Goal: Information Seeking & Learning: Check status

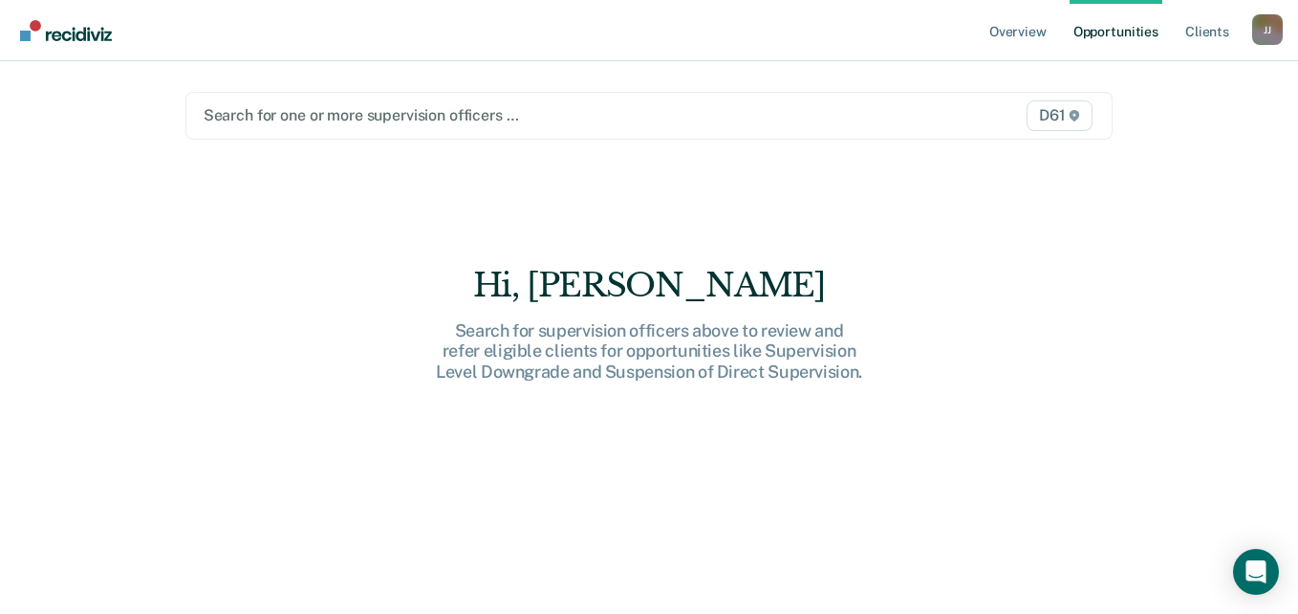
click at [297, 114] on div at bounding box center [515, 115] width 623 height 22
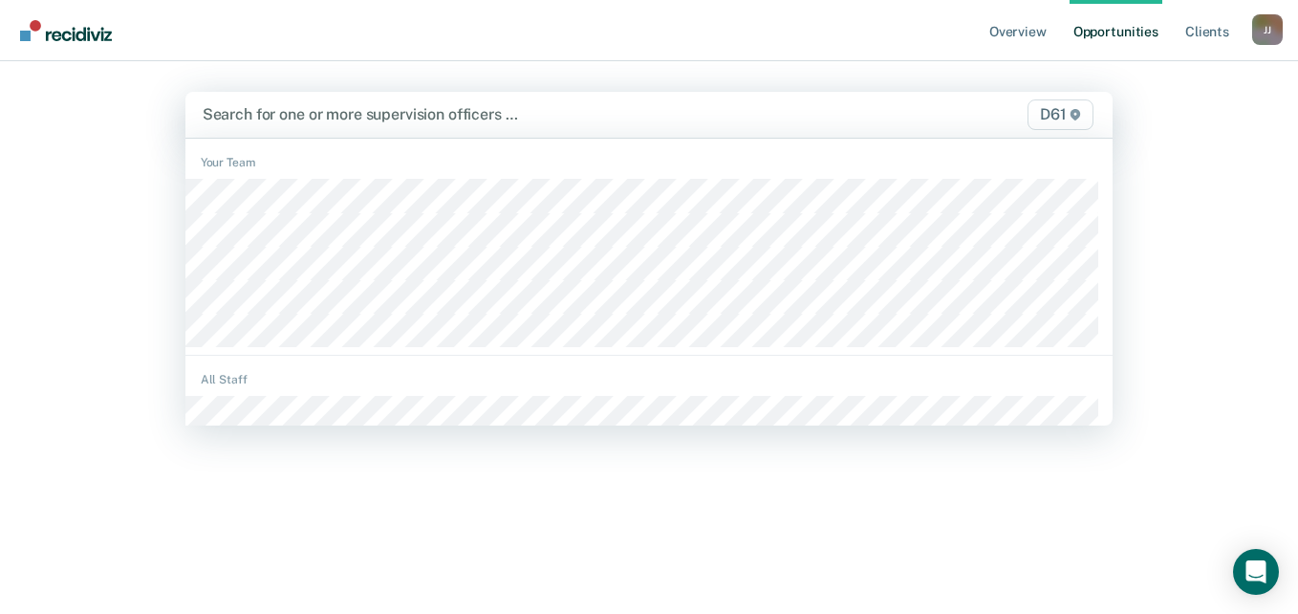
click at [266, 379] on div "All Staff" at bounding box center [649, 379] width 928 height 17
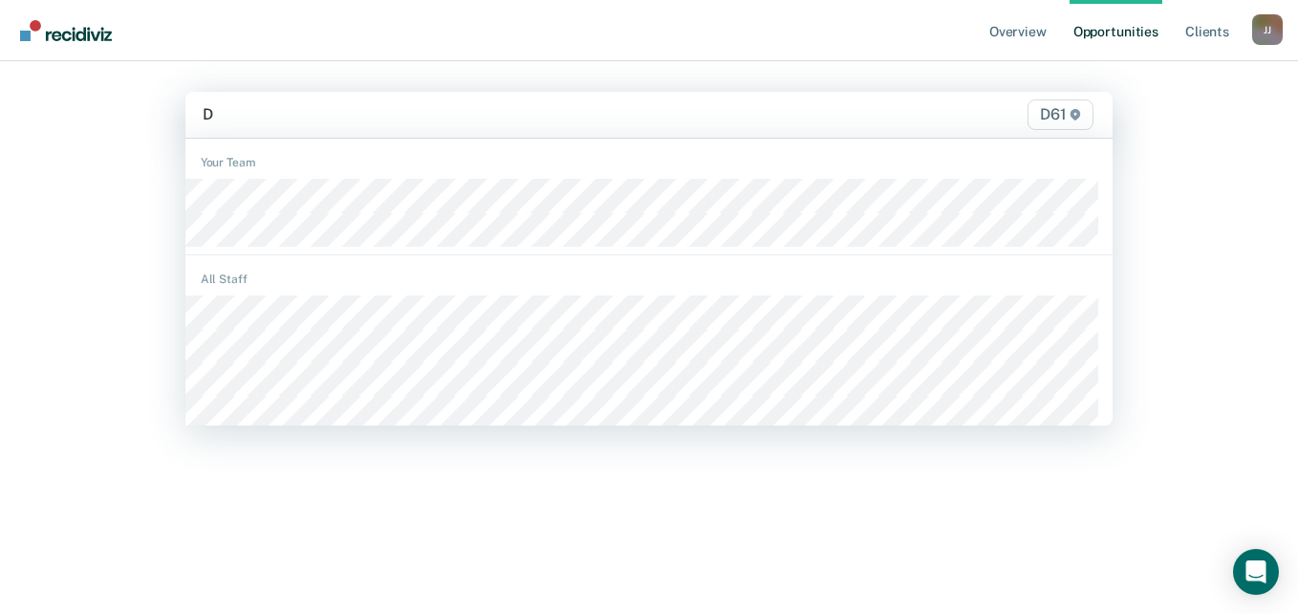
type input "DE"
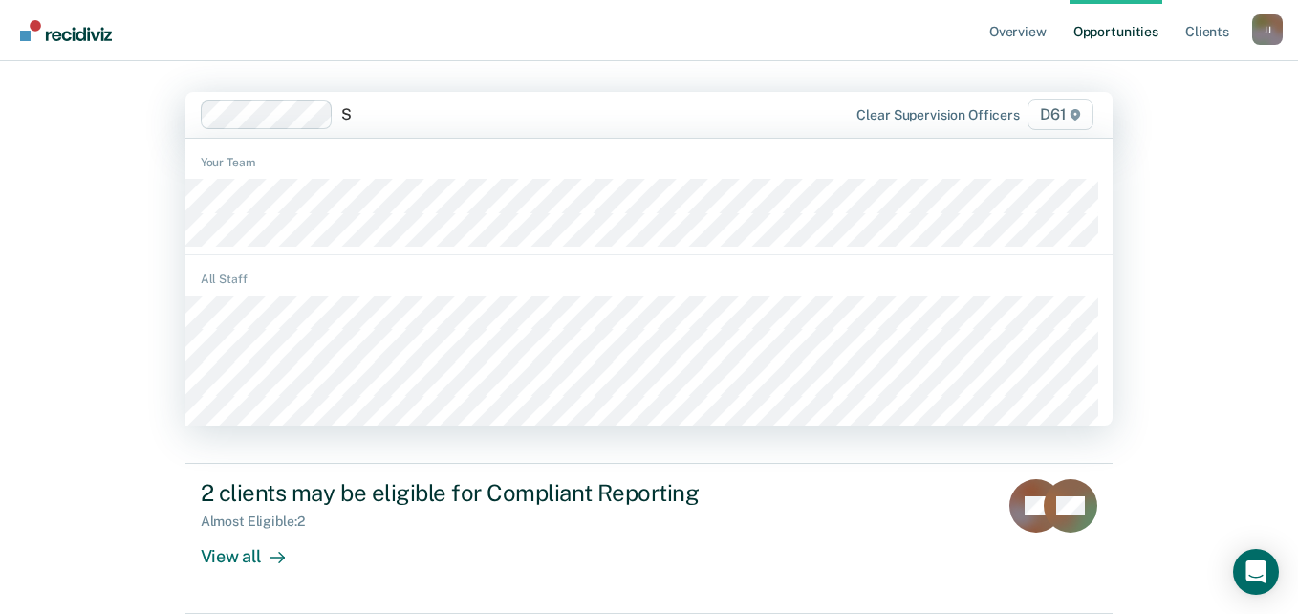
type input "SU"
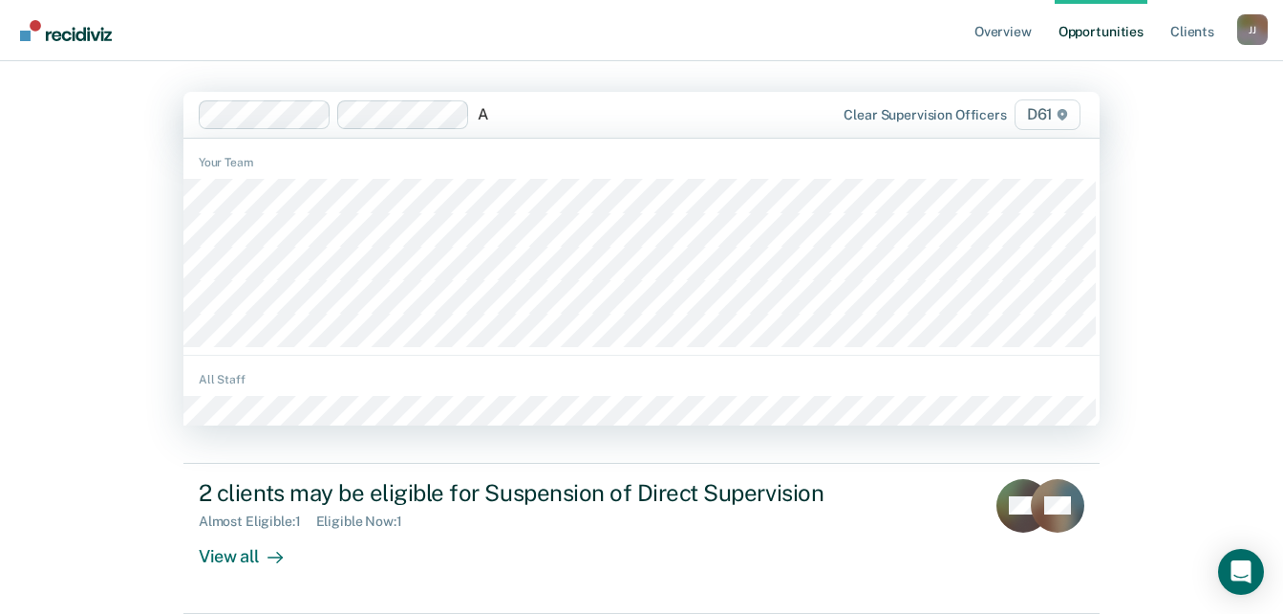
type input "AR"
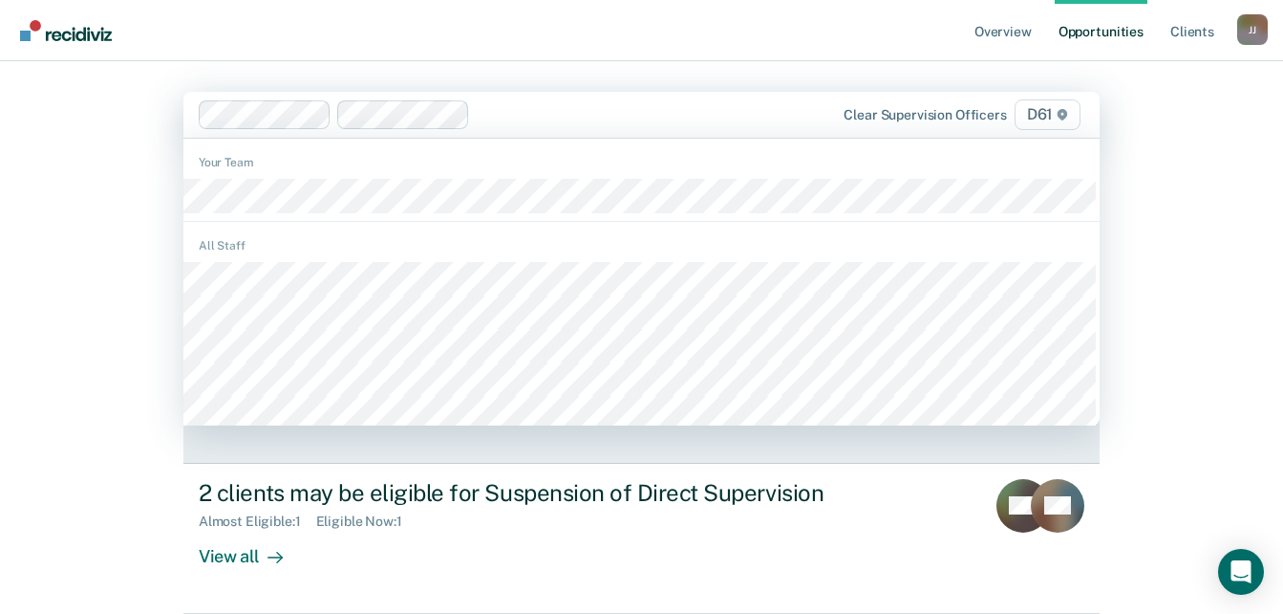
drag, startPoint x: 339, startPoint y: 260, endPoint x: 315, endPoint y: 375, distance: 117.1
click at [315, 375] on div "Eligible Now : 8" at bounding box center [534, 368] width 671 height 24
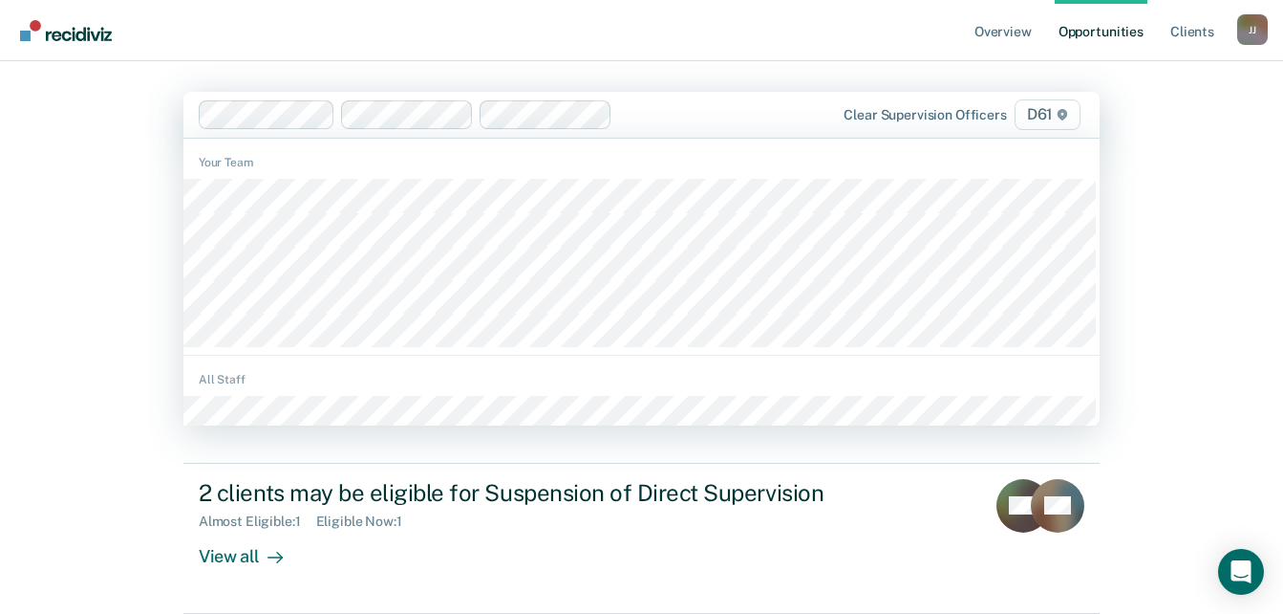
click at [662, 106] on div at bounding box center [509, 114] width 620 height 29
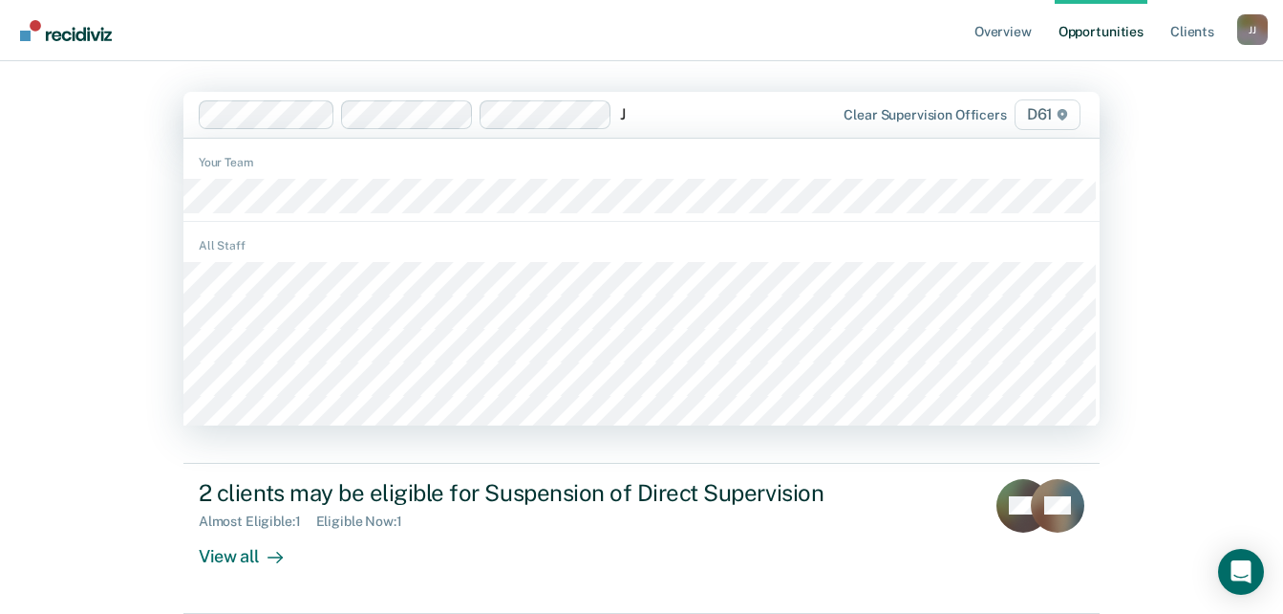
type input "[PERSON_NAME]"
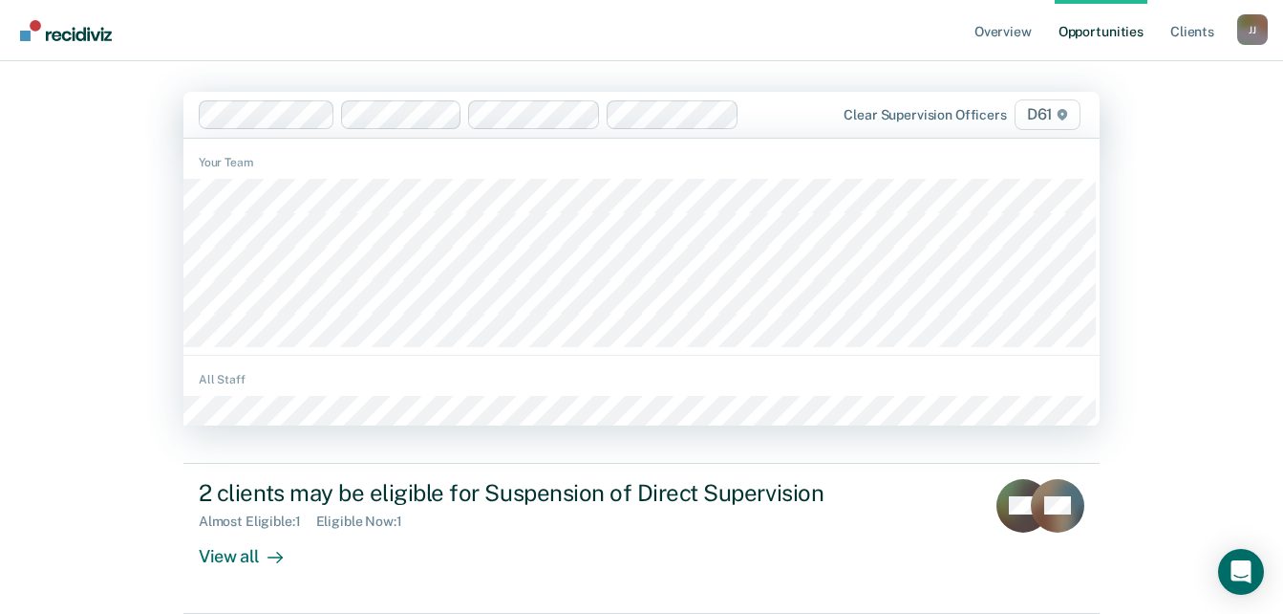
click at [769, 116] on div at bounding box center [782, 114] width 70 height 22
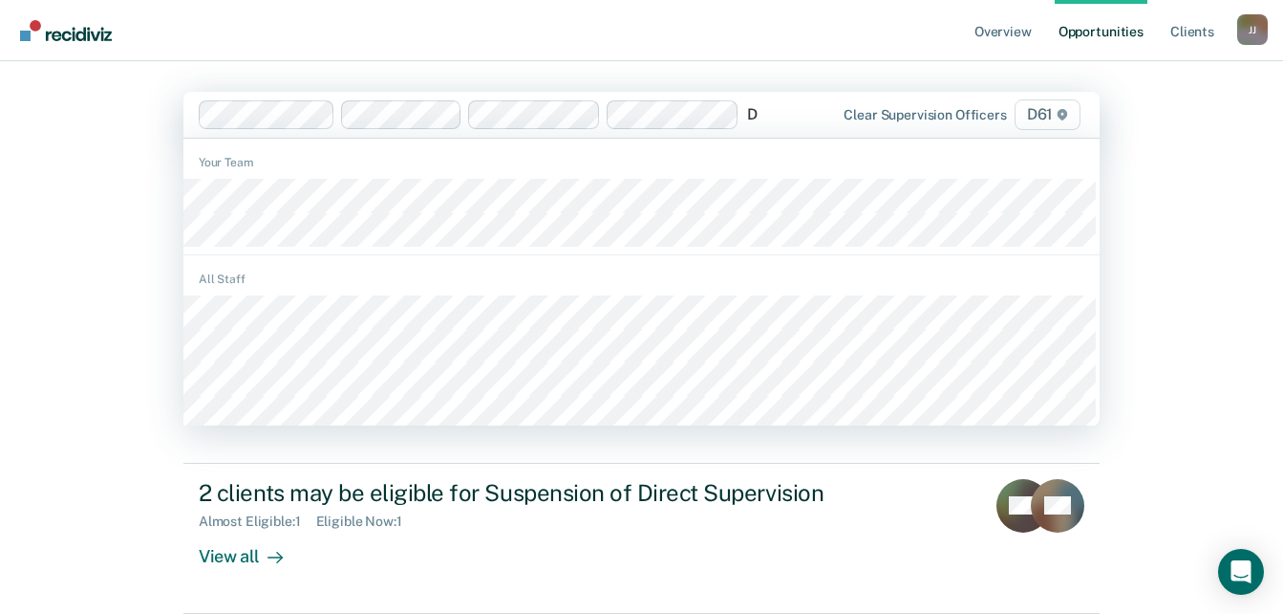
type input "DA"
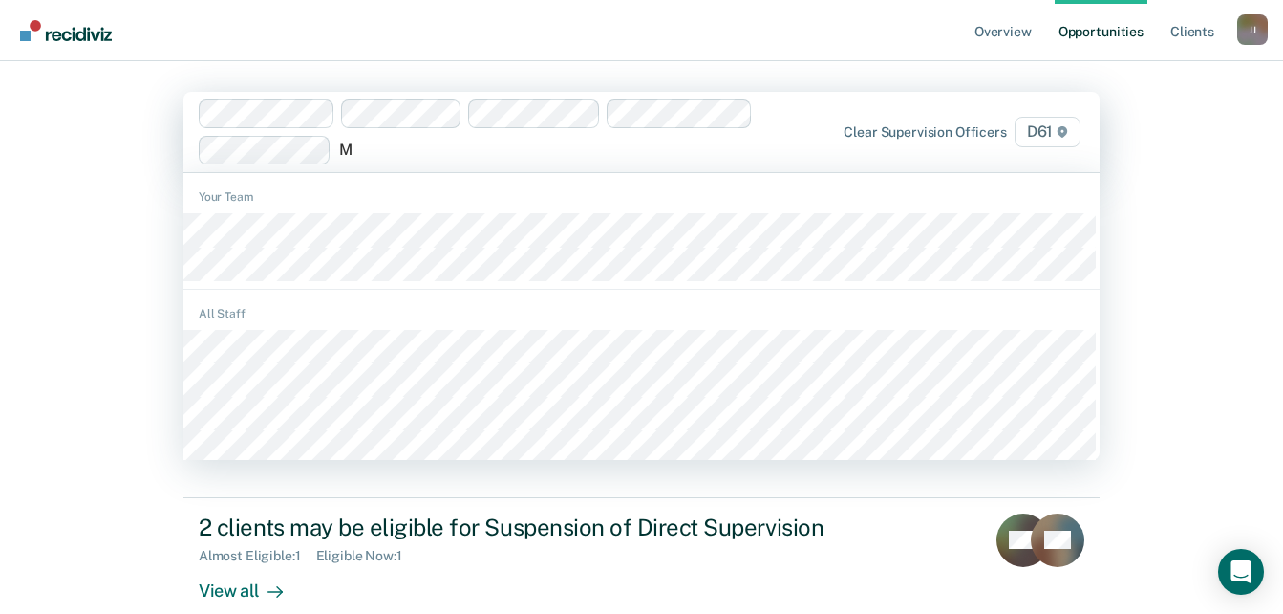
type input "MA"
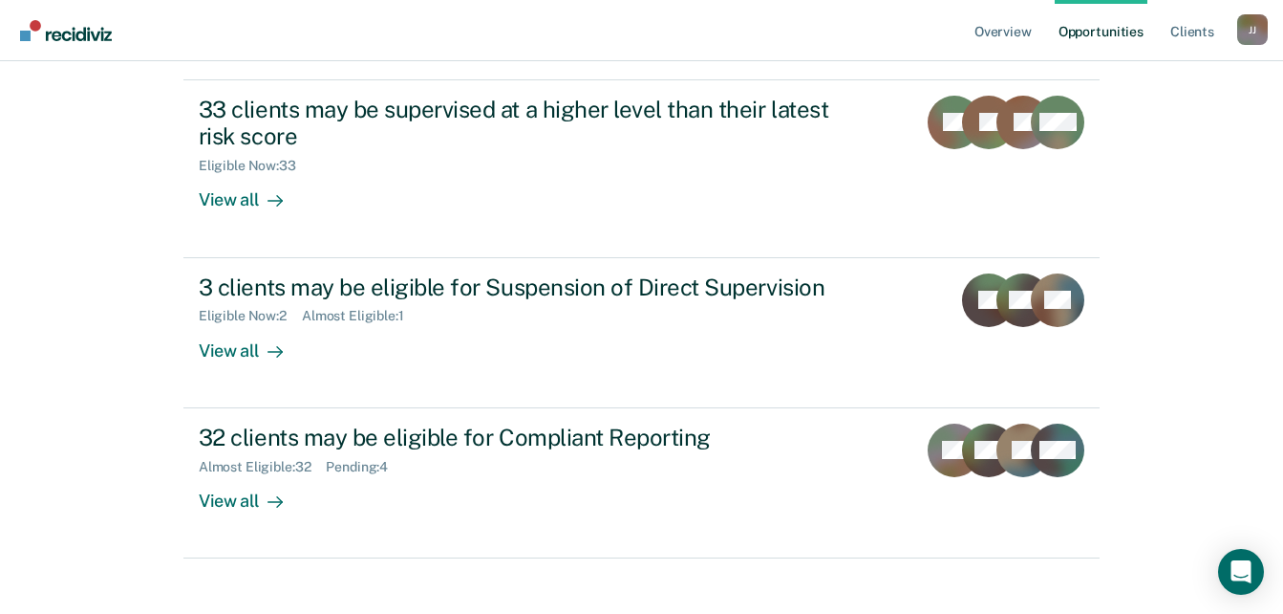
scroll to position [263, 0]
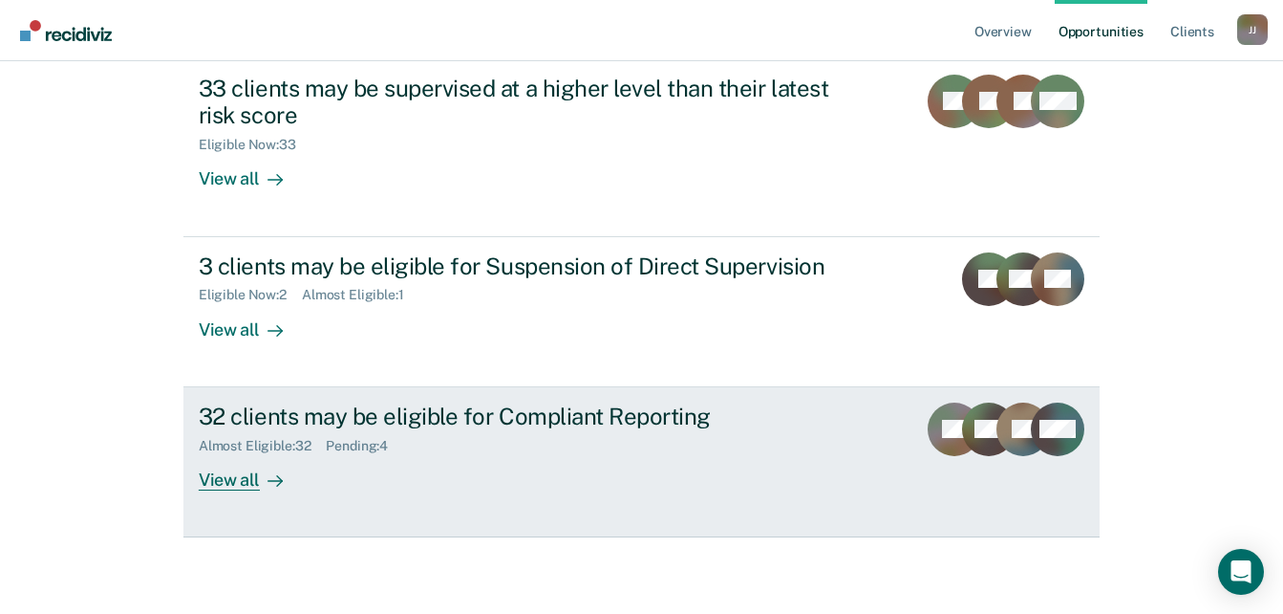
click at [224, 476] on div "View all" at bounding box center [252, 471] width 107 height 37
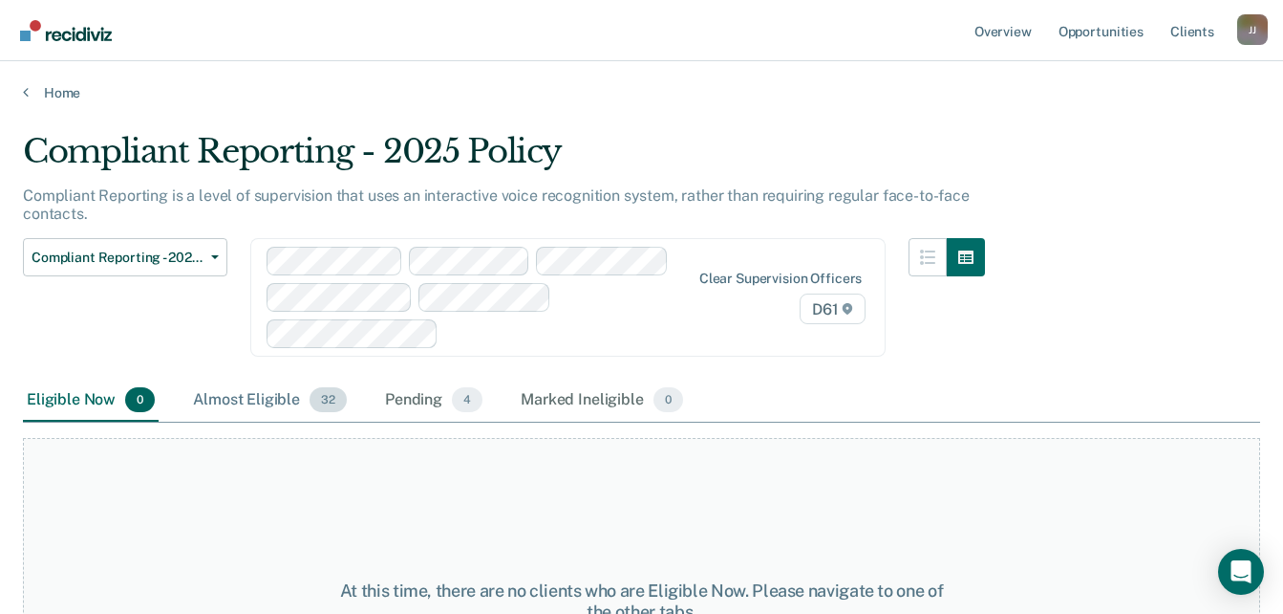
click at [236, 399] on div "Almost Eligible 32" at bounding box center [270, 400] width 162 height 42
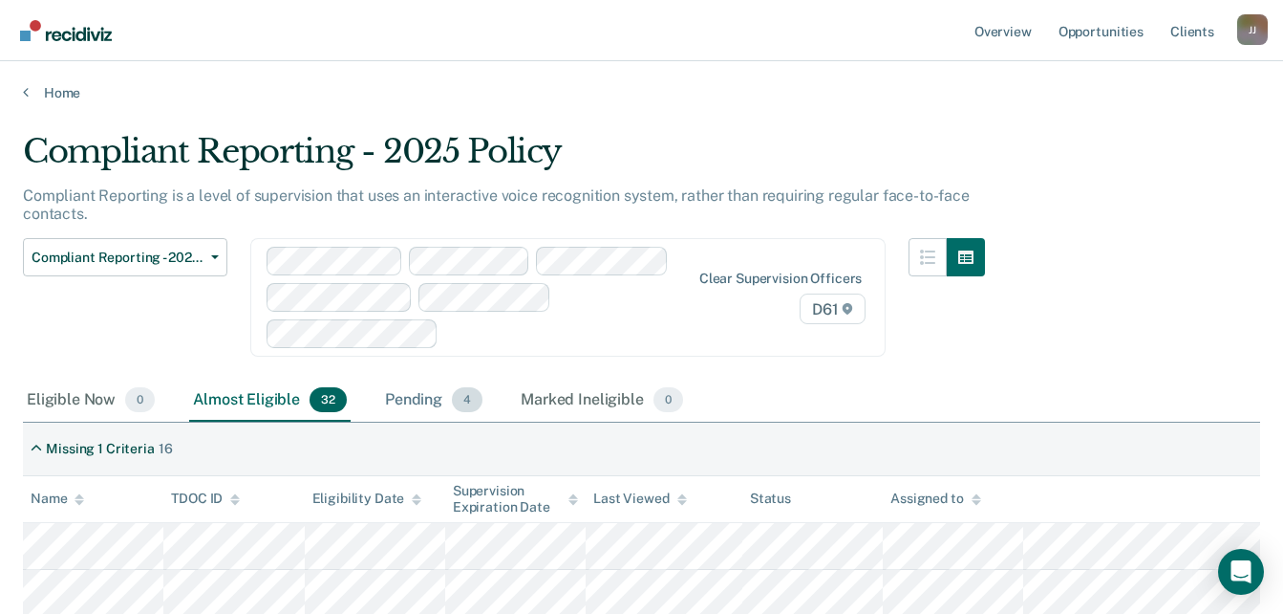
click at [390, 395] on div "Pending 4" at bounding box center [433, 400] width 105 height 42
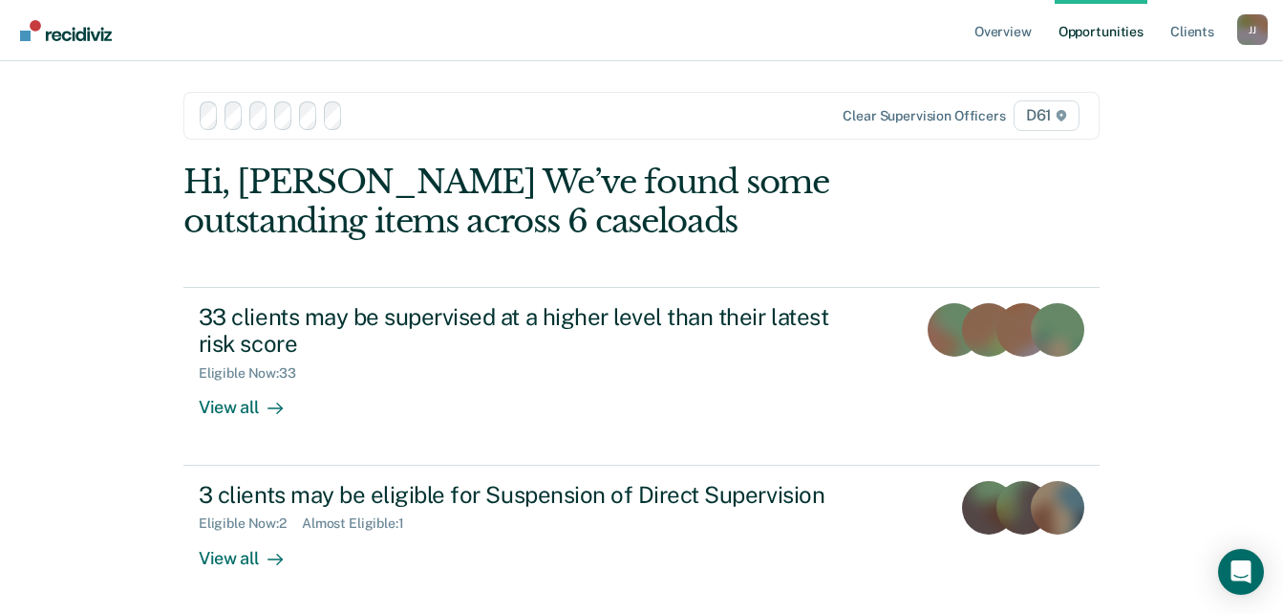
scroll to position [263, 0]
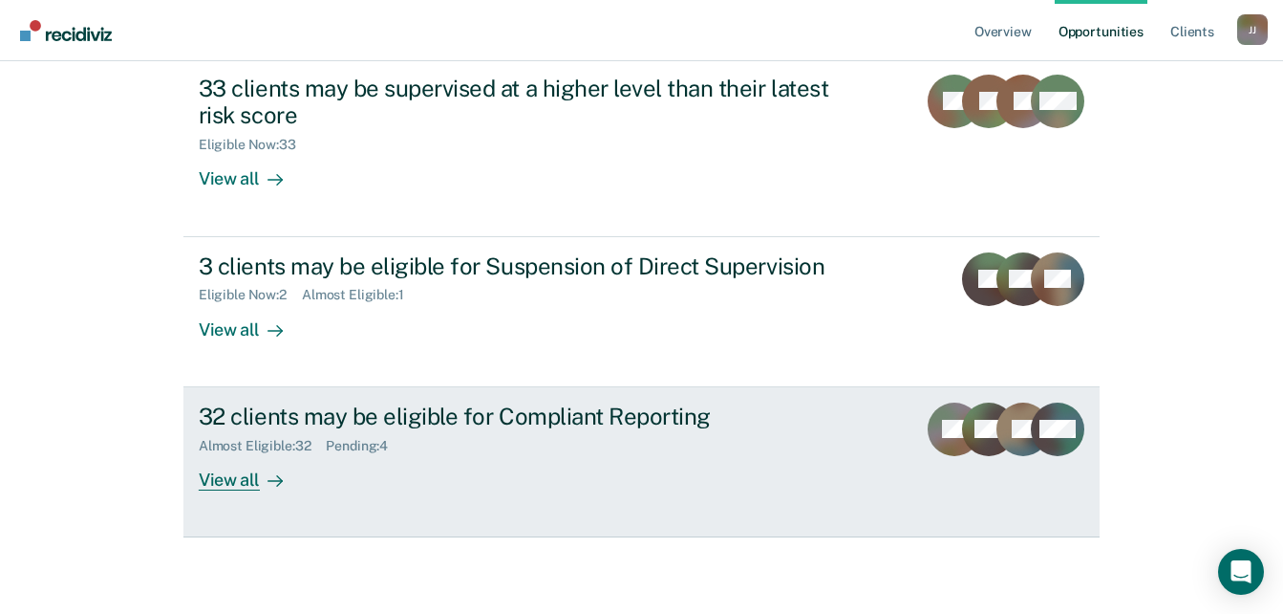
click at [244, 434] on div "Almost Eligible : 32 Pending : 4" at bounding box center [534, 442] width 671 height 24
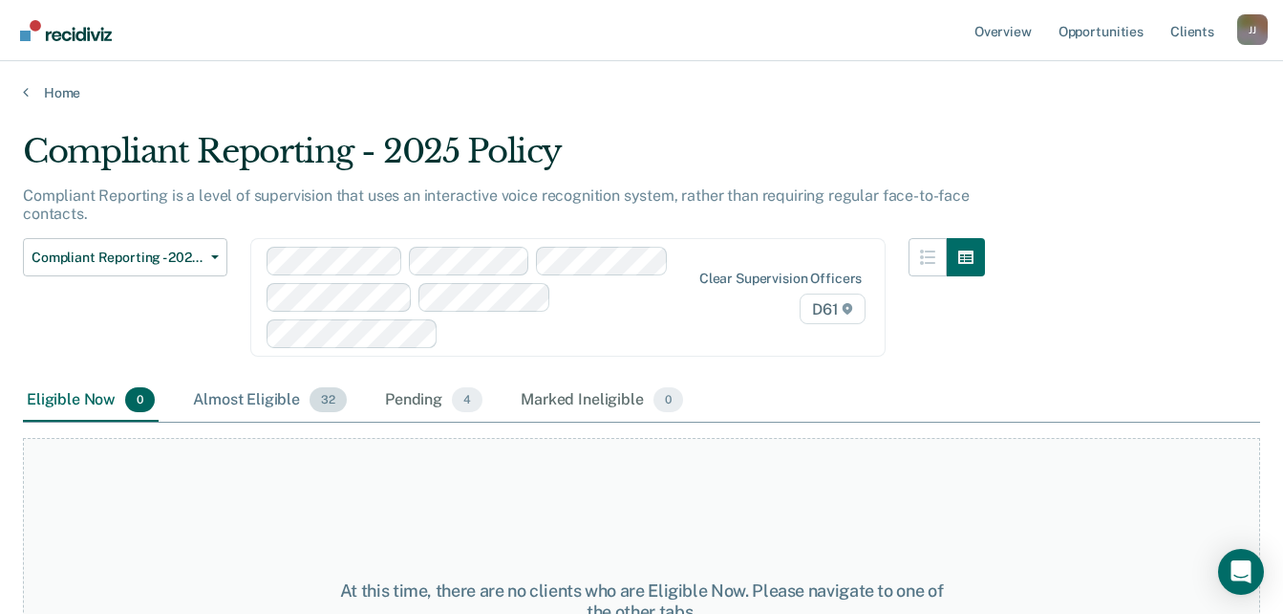
click at [269, 399] on div "Almost Eligible 32" at bounding box center [270, 400] width 162 height 42
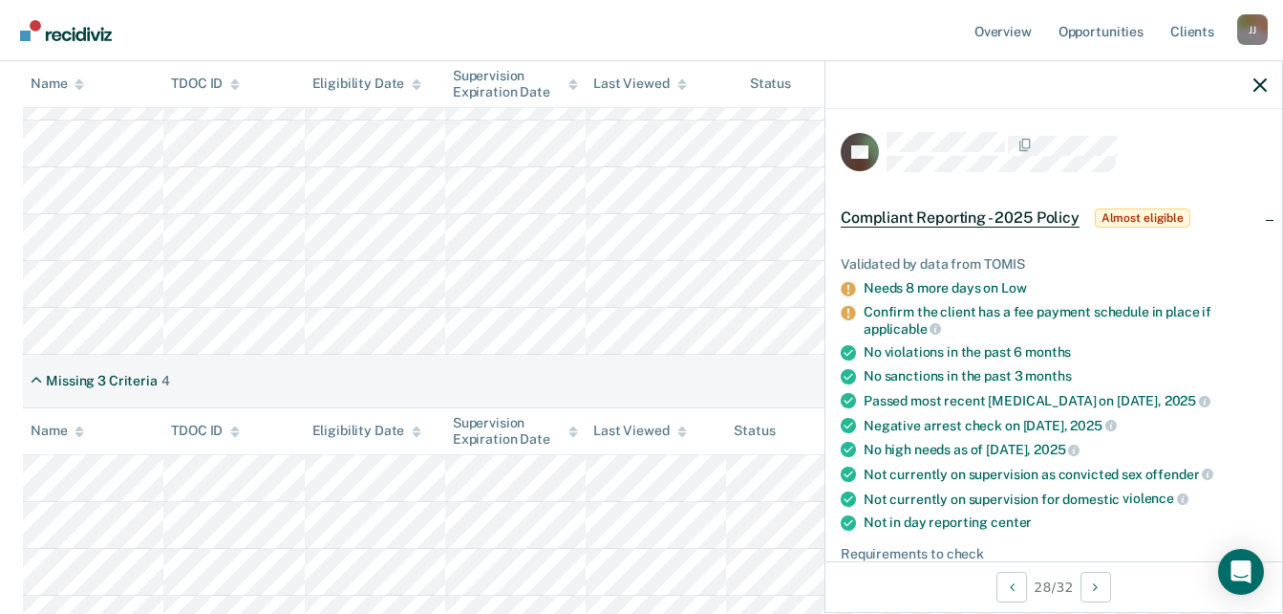
scroll to position [1625, 0]
